Goal: Task Accomplishment & Management: Use online tool/utility

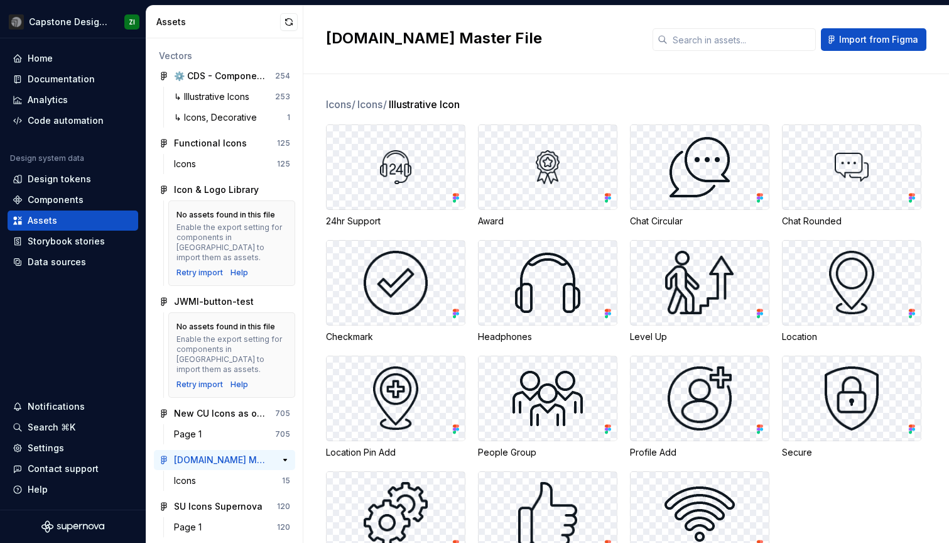
click at [243, 454] on div "[DOMAIN_NAME] Master File" at bounding box center [221, 460] width 94 height 13
click at [239, 474] on div "Icons" at bounding box center [228, 480] width 108 height 13
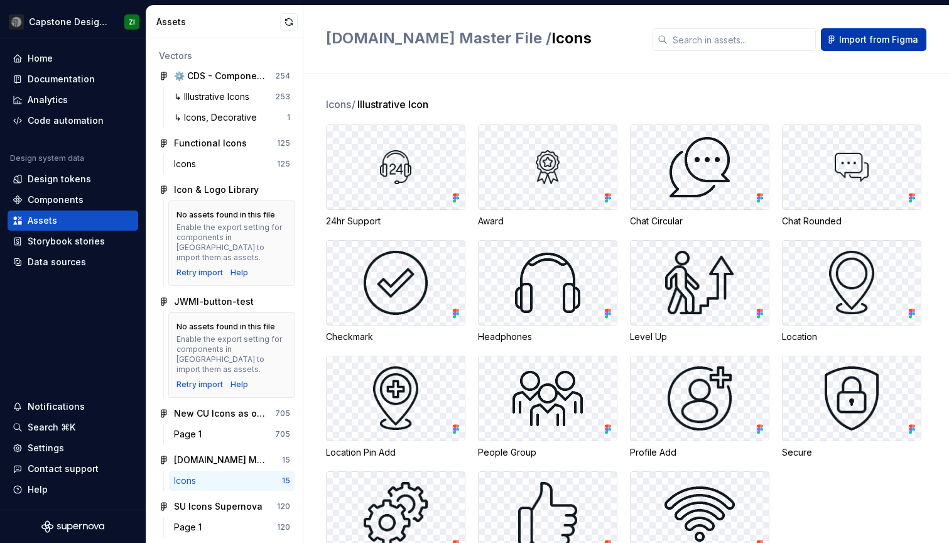
click at [851, 34] on span "Import from Figma" at bounding box center [878, 39] width 79 height 13
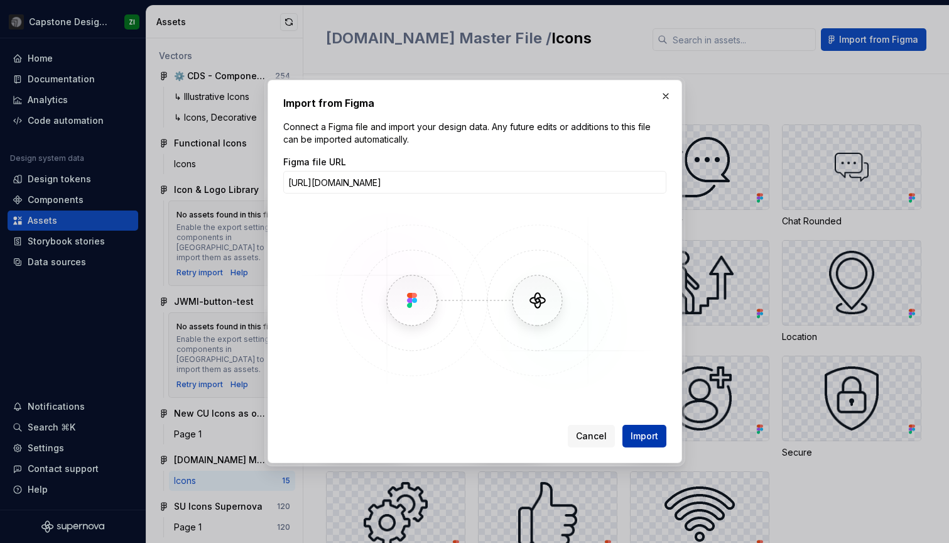
type input "https://www.figma.com/design/gMrt5bK7GWCEzjBJdehkH3/SEI.com-Master-File?node-id…"
click at [646, 438] on span "Import" at bounding box center [645, 436] width 28 height 13
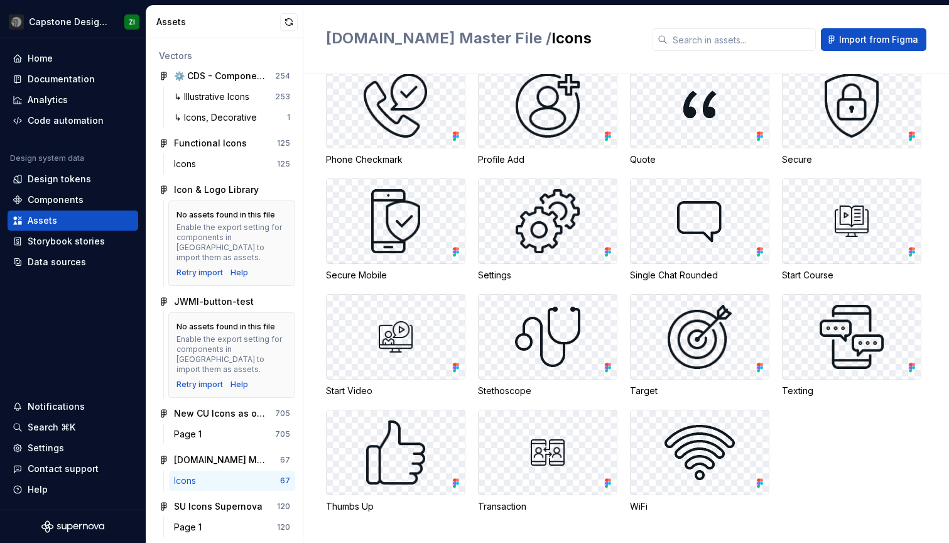
scroll to position [1564, 0]
click at [68, 80] on div "Documentation" at bounding box center [61, 79] width 67 height 13
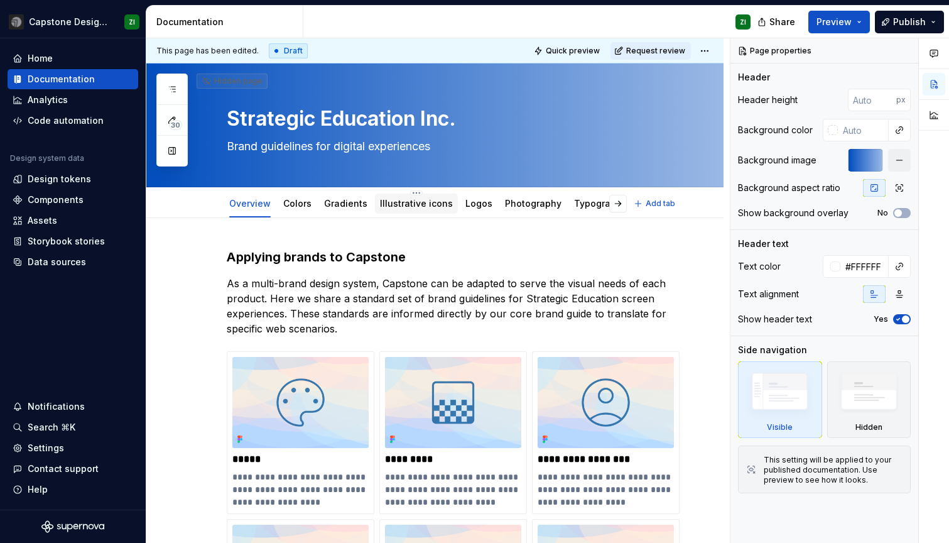
click at [413, 207] on link "Illustrative icons" at bounding box center [416, 203] width 73 height 11
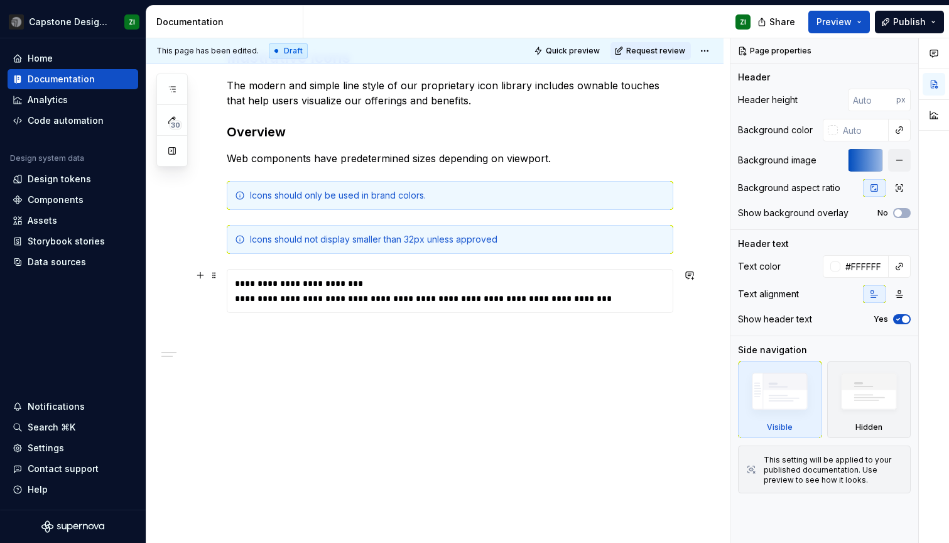
scroll to position [238, 0]
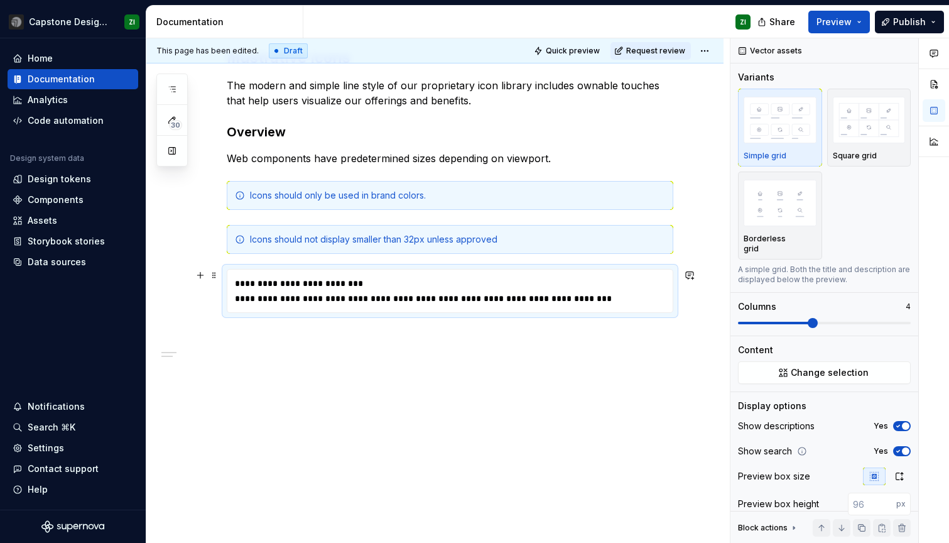
click at [577, 296] on div "**********" at bounding box center [453, 298] width 437 height 13
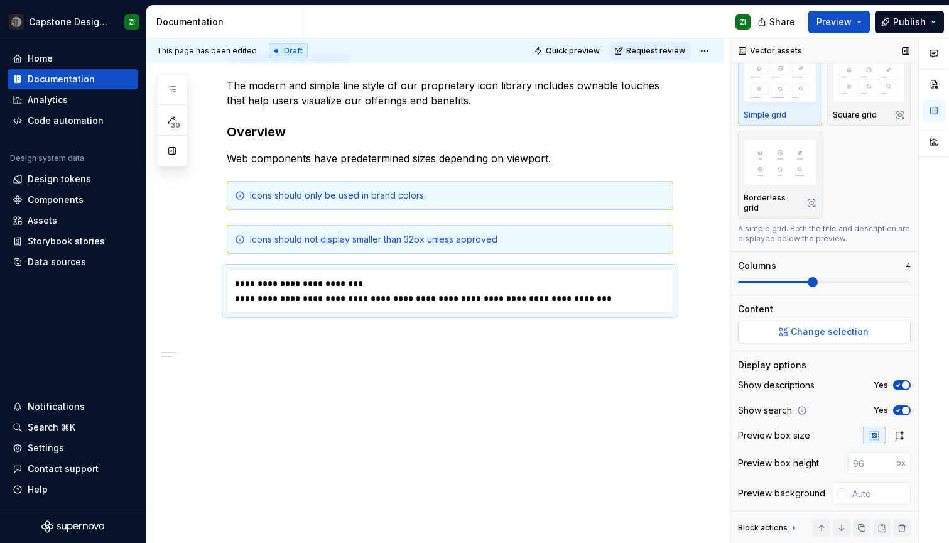
scroll to position [40, 0]
click at [816, 326] on span "Change selection" at bounding box center [830, 332] width 78 height 13
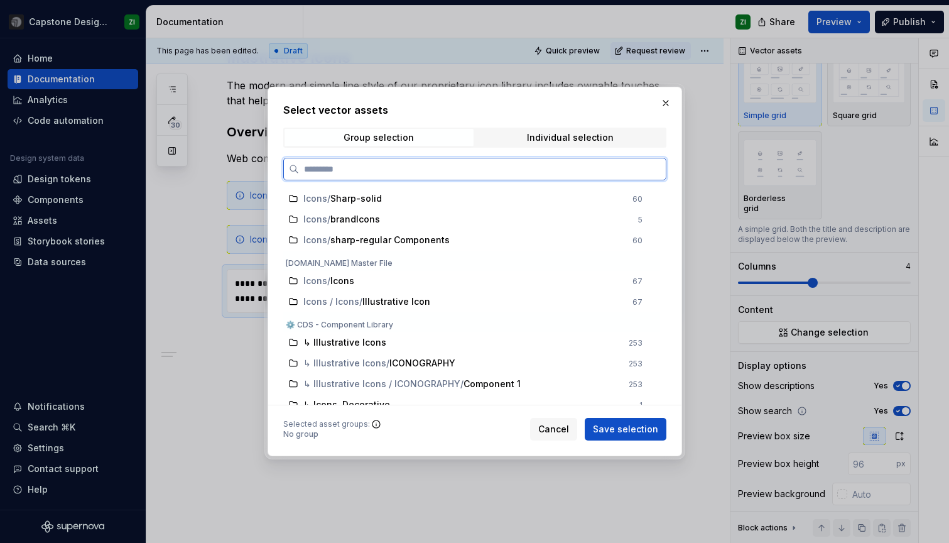
scroll to position [203, 0]
click at [368, 276] on div "Icons / Icons" at bounding box center [464, 279] width 322 height 13
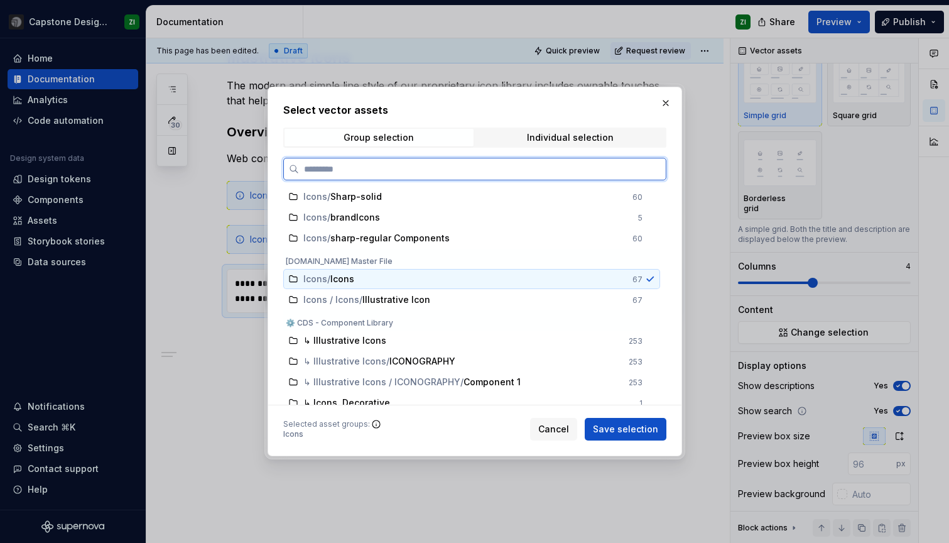
click at [373, 284] on div "Icons / Icons" at bounding box center [464, 279] width 322 height 13
click at [420, 301] on span "Illustrative Icon" at bounding box center [396, 299] width 68 height 13
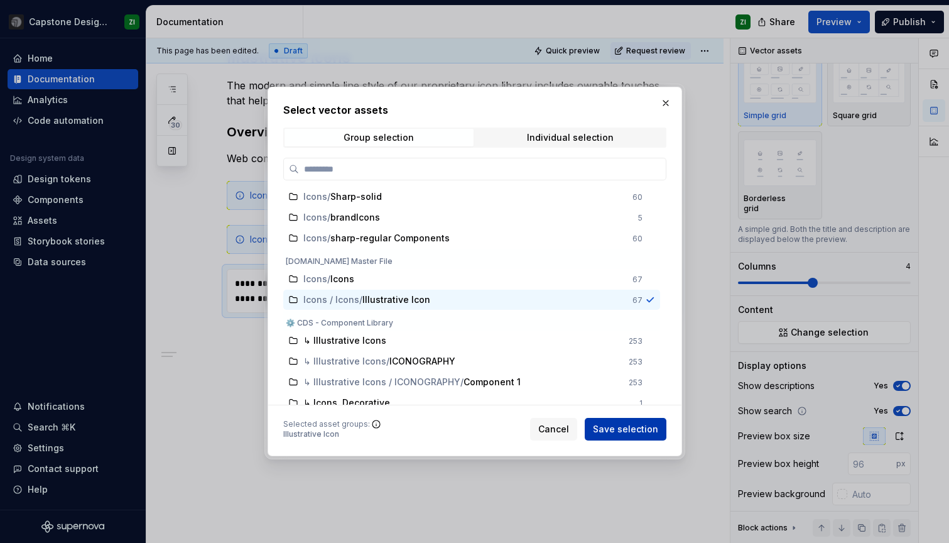
click at [648, 427] on span "Save selection" at bounding box center [625, 429] width 65 height 13
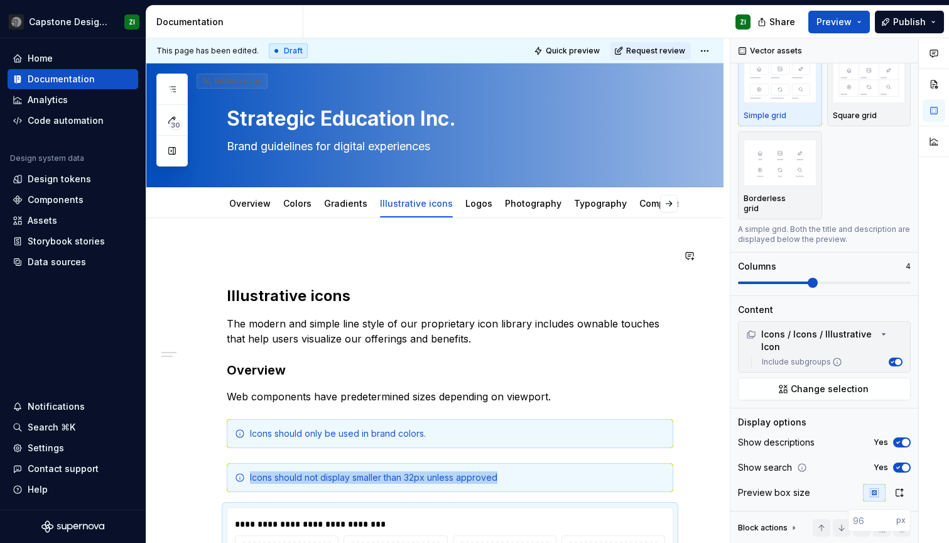
scroll to position [0, 0]
click at [474, 210] on div "Logos" at bounding box center [479, 203] width 27 height 15
click at [471, 204] on link "Logos" at bounding box center [479, 203] width 27 height 11
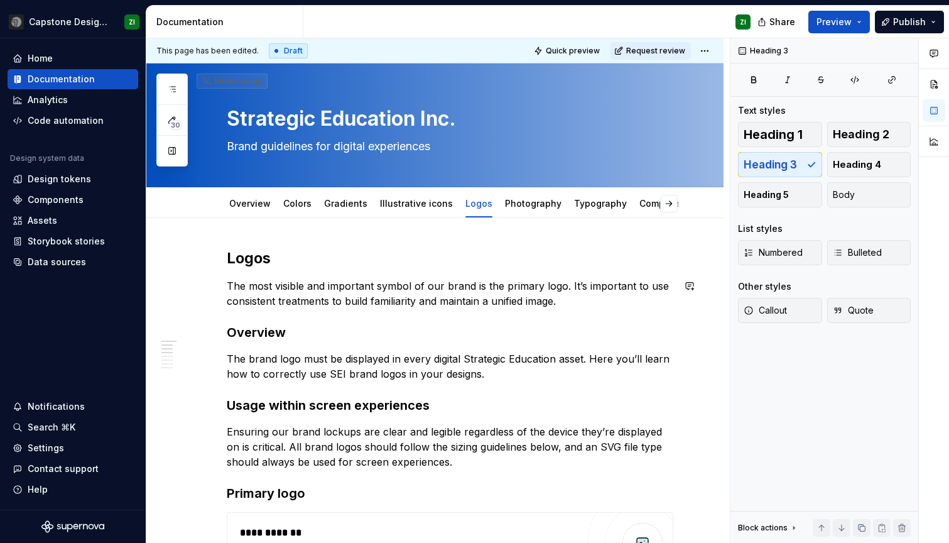
type textarea "*"
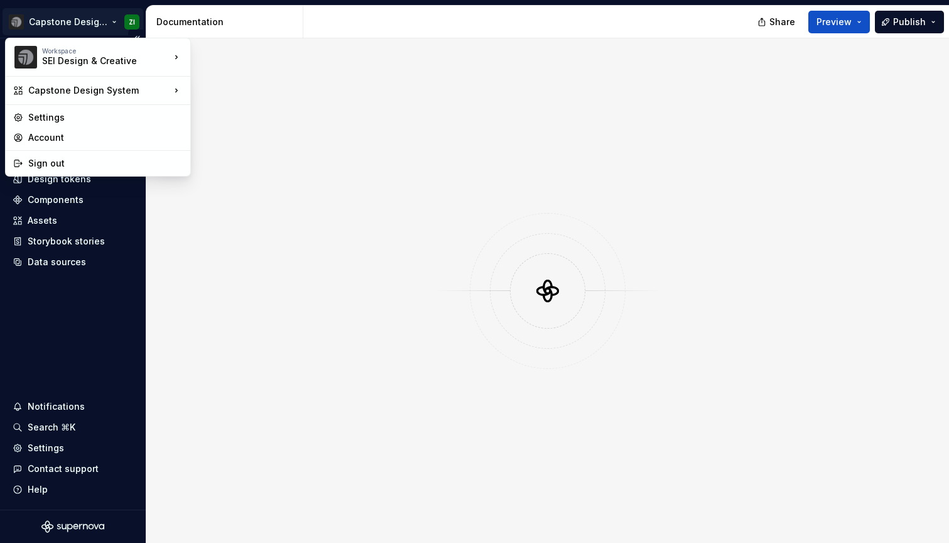
click at [109, 19] on html "Capstone Design System ZI Home Documentation Analytics Code automation Design s…" at bounding box center [474, 271] width 949 height 543
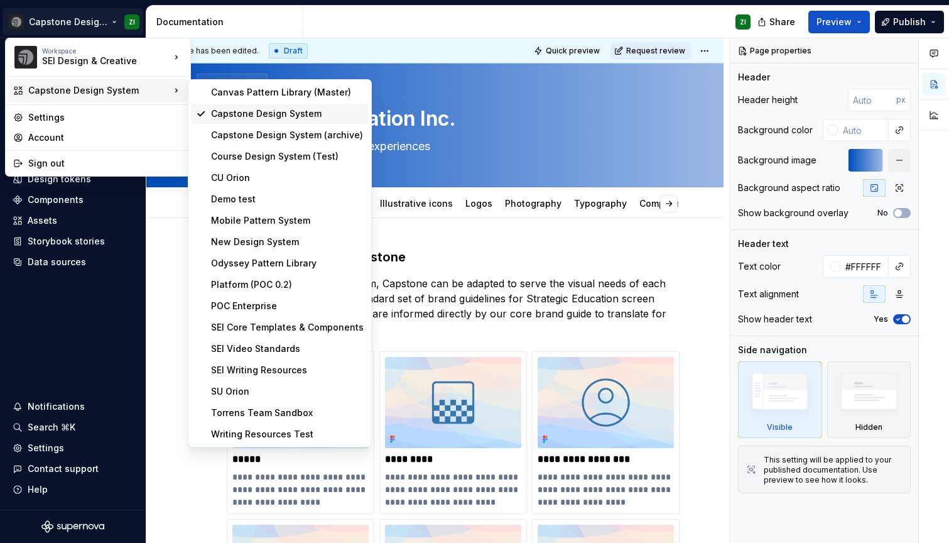
click at [274, 113] on div "Capstone Design System" at bounding box center [287, 113] width 153 height 13
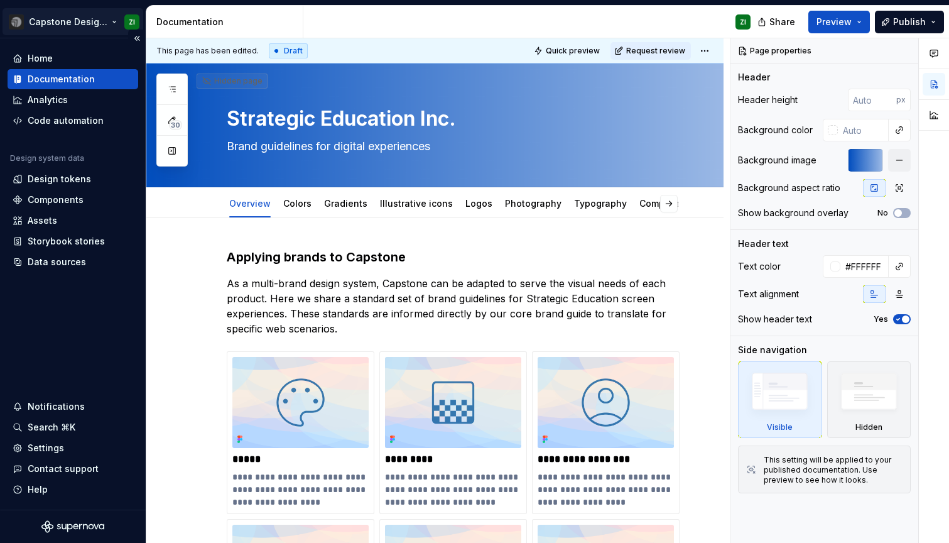
click at [104, 28] on html "Capstone Design System ZI Home Documentation Analytics Code automation Design s…" at bounding box center [474, 271] width 949 height 543
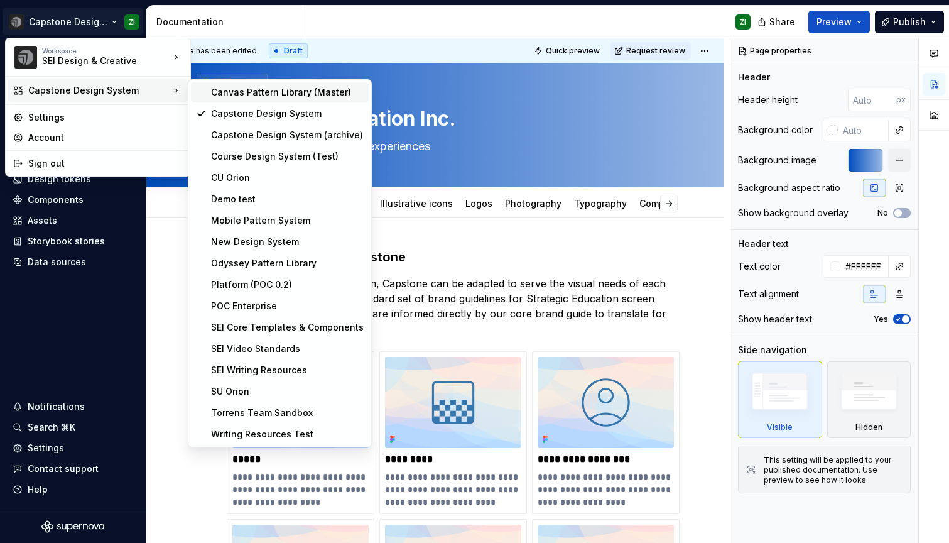
click at [261, 97] on div "Canvas Pattern Library (Master)" at bounding box center [287, 92] width 153 height 13
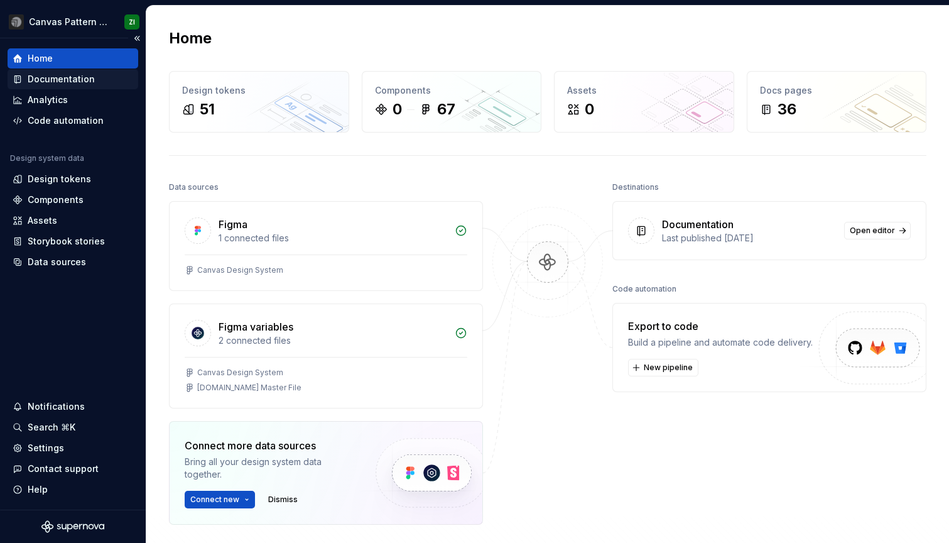
click at [94, 82] on div "Documentation" at bounding box center [73, 79] width 121 height 13
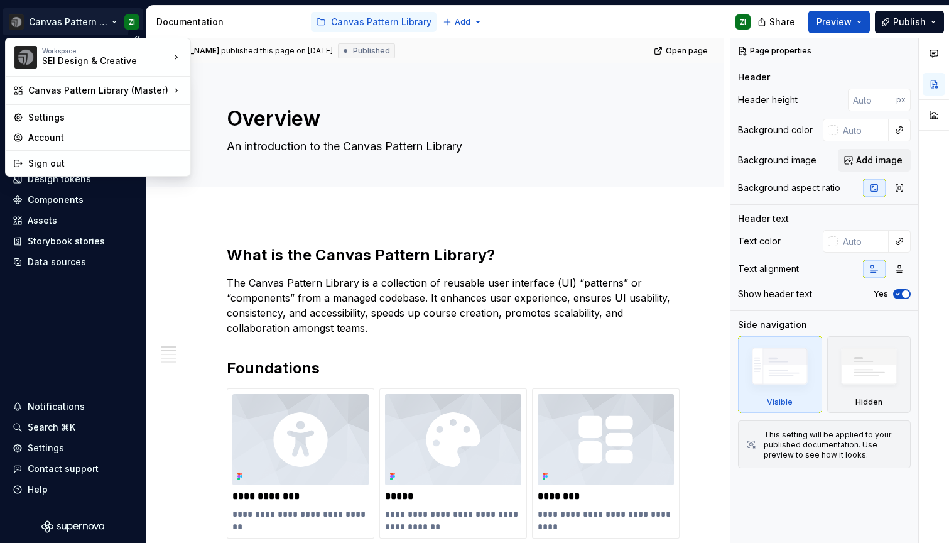
click at [107, 24] on html "Canvas Pattern Library (Master) ZI Home Documentation Analytics Code automation…" at bounding box center [474, 271] width 949 height 543
type textarea "*"
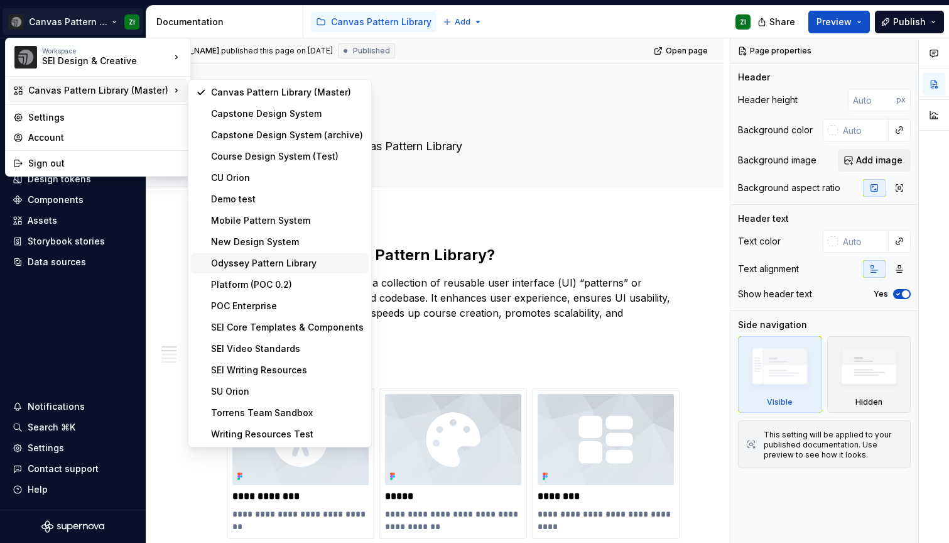
click at [280, 262] on div "Odyssey Pattern Library" at bounding box center [287, 263] width 153 height 13
